Goal: Information Seeking & Learning: Learn about a topic

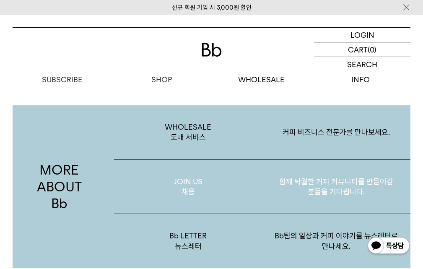
scroll to position [1299, 0]
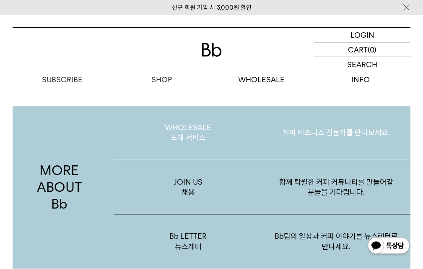
click at [176, 124] on p "WHOLESALE 도매 서비스" at bounding box center [188, 133] width 148 height 54
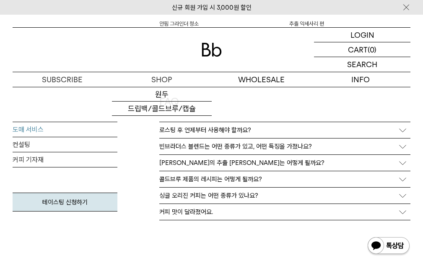
scroll to position [1969, 0]
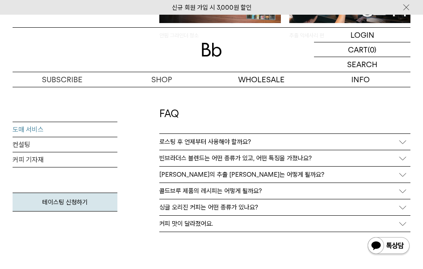
click at [294, 154] on p "빈브라더스 블렌드는 어떤 종류가 있고, 어떤 특징을 가졌나요?" at bounding box center [235, 158] width 152 height 8
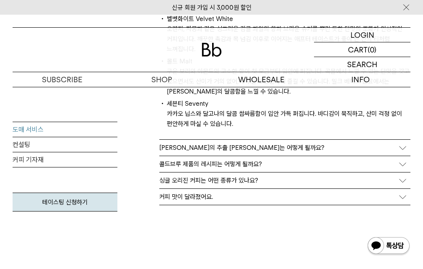
scroll to position [2178, 0]
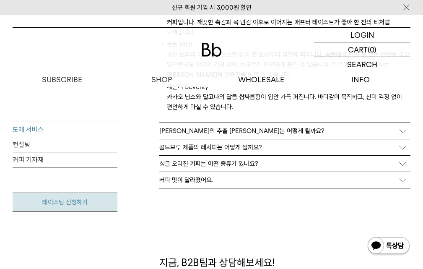
click at [77, 202] on link "테이스팅 신청하기" at bounding box center [65, 201] width 105 height 19
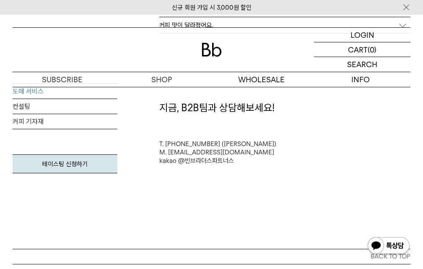
scroll to position [2472, 0]
